Goal: Navigation & Orientation: Find specific page/section

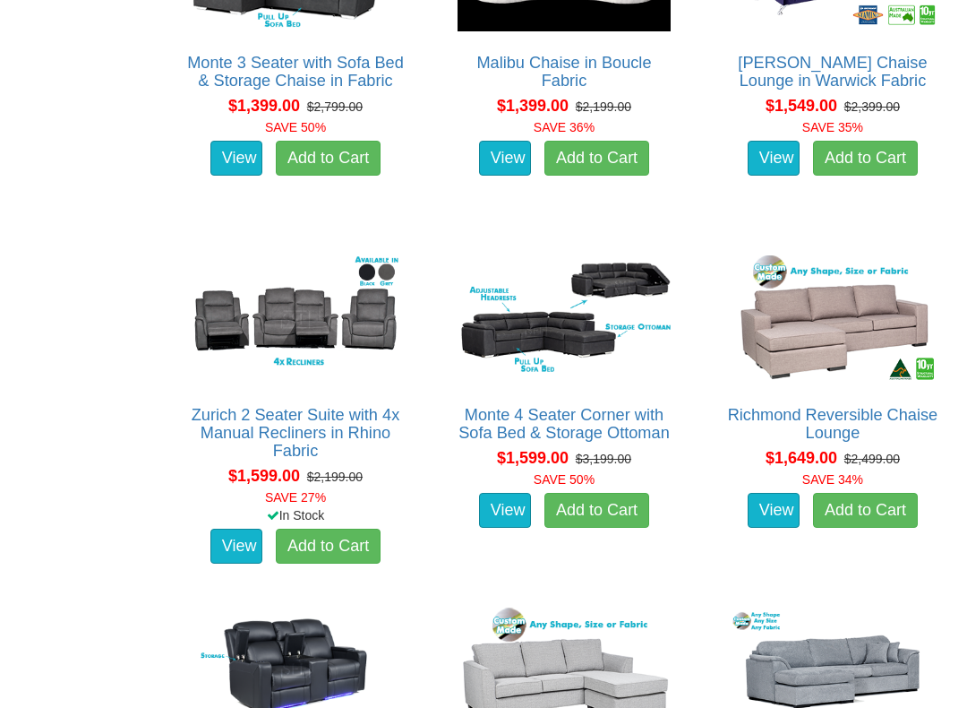
scroll to position [1504, 0]
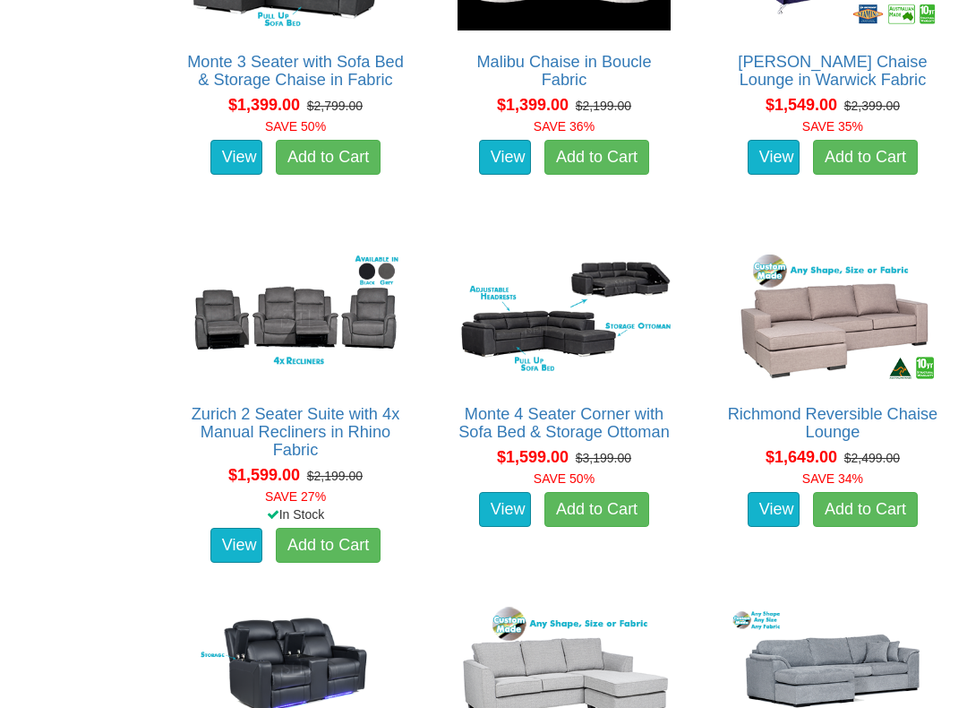
click at [268, 317] on img at bounding box center [296, 318] width 222 height 137
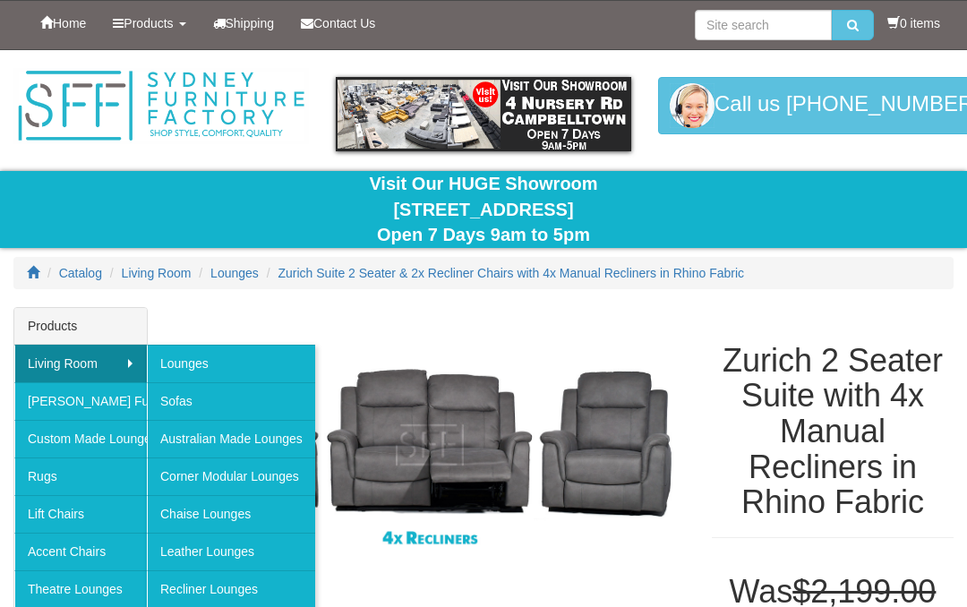
click at [202, 514] on link "Chaise Lounges" at bounding box center [231, 514] width 168 height 38
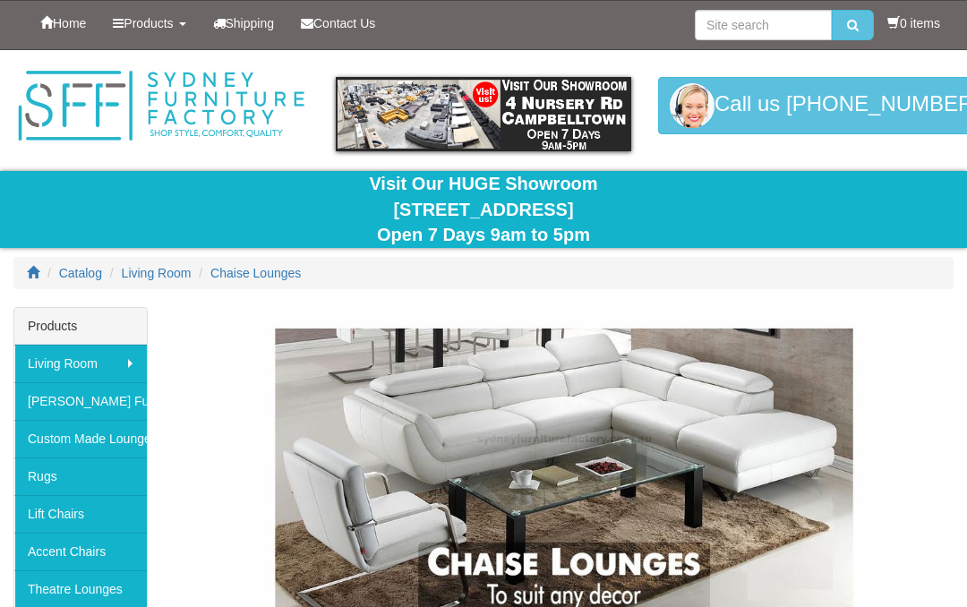
click at [51, 400] on link "[PERSON_NAME] Furniture" at bounding box center [80, 401] width 133 height 38
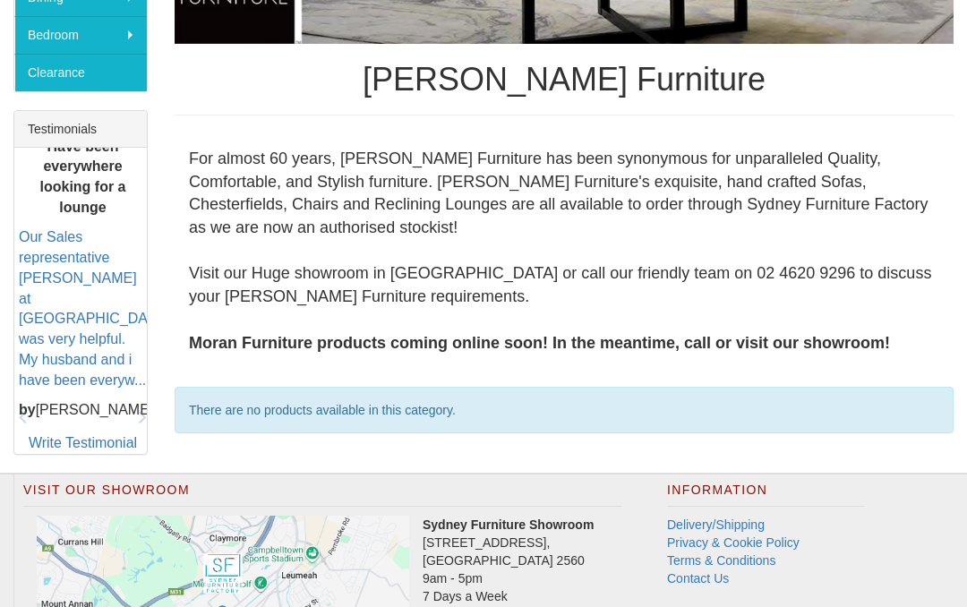
scroll to position [835, 0]
